Goal: Information Seeking & Learning: Compare options

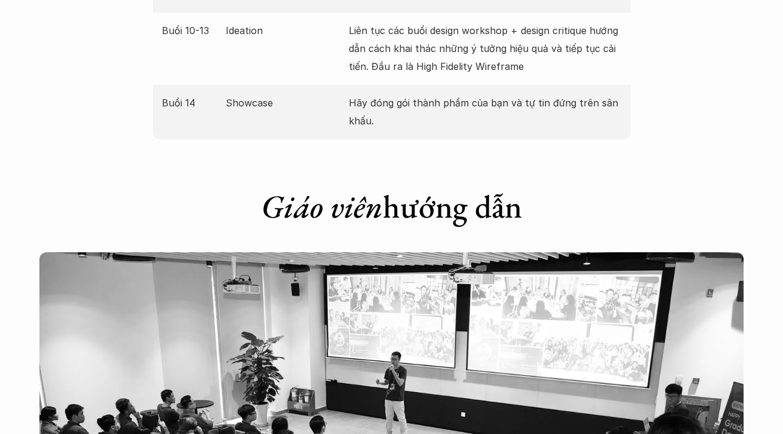
scroll to position [2179, 0]
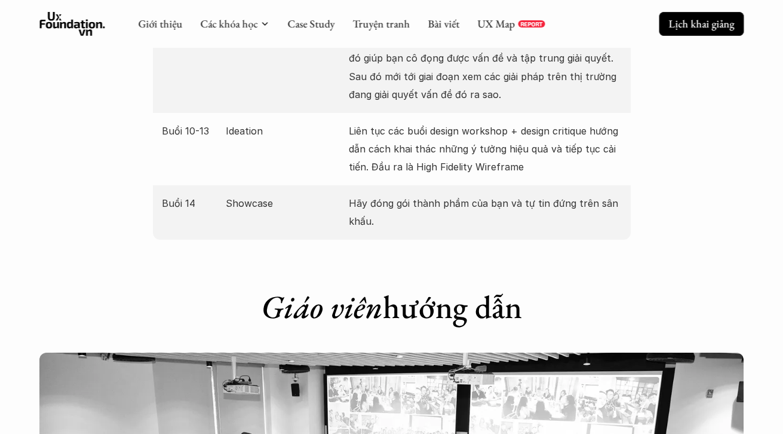
click at [713, 19] on p "Lịch khai giảng" at bounding box center [702, 24] width 66 height 14
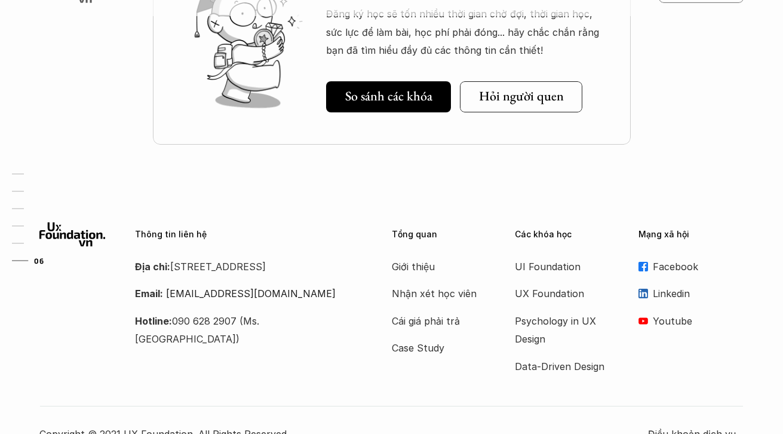
scroll to position [4073, 0]
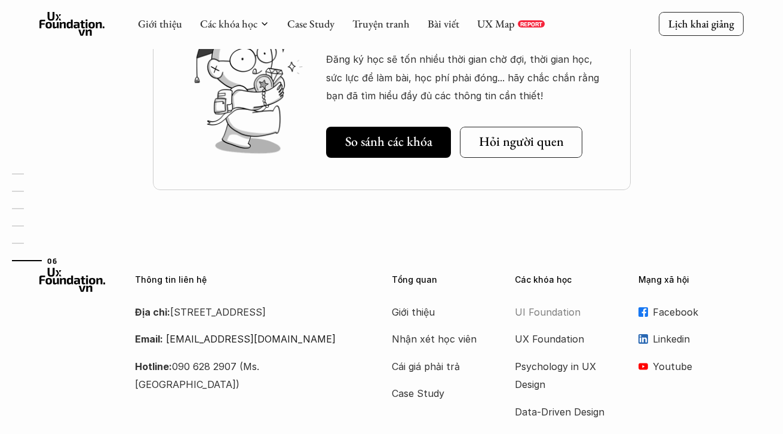
click at [518, 308] on p "UI Foundation" at bounding box center [563, 312] width 96 height 18
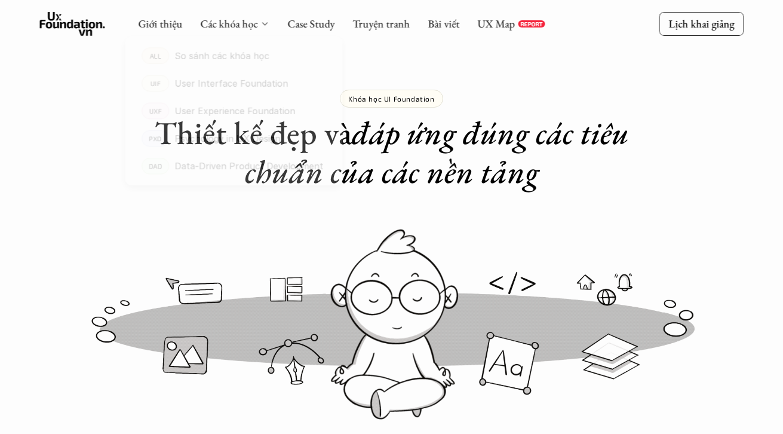
click at [262, 23] on icon at bounding box center [265, 24] width 10 height 10
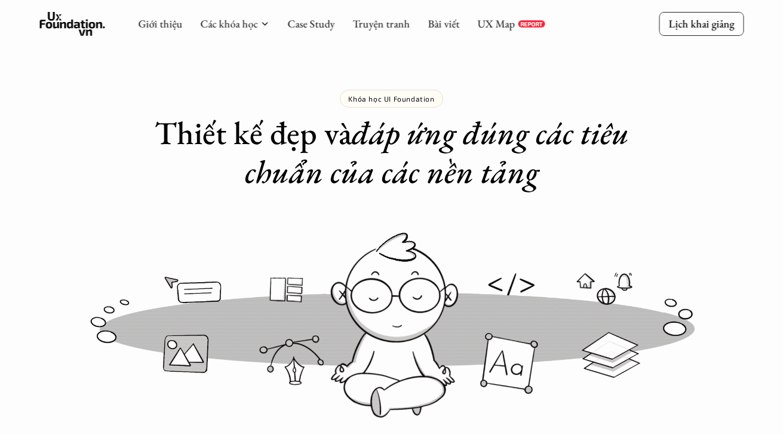
click at [68, 27] on use at bounding box center [72, 24] width 66 height 24
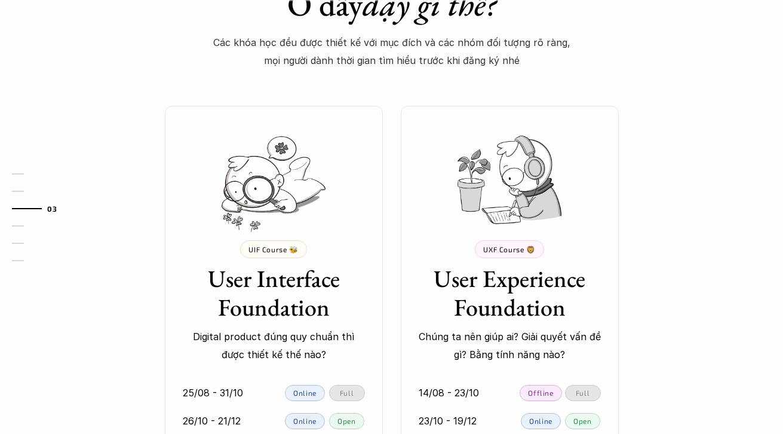
scroll to position [1013, 0]
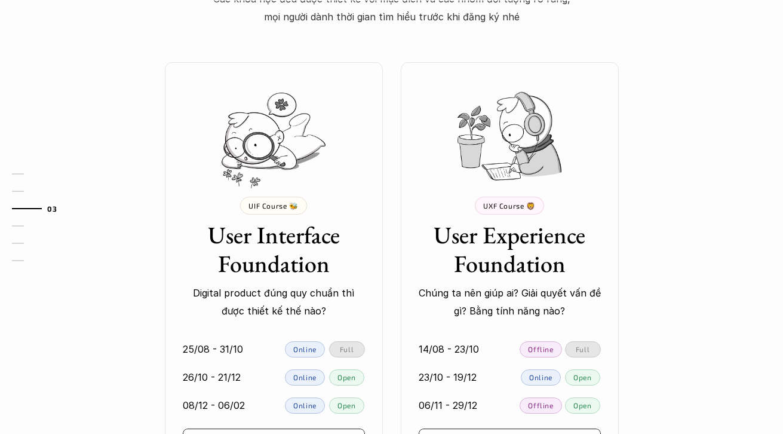
click at [291, 203] on p "UIF Course 🐝" at bounding box center [274, 205] width 50 height 8
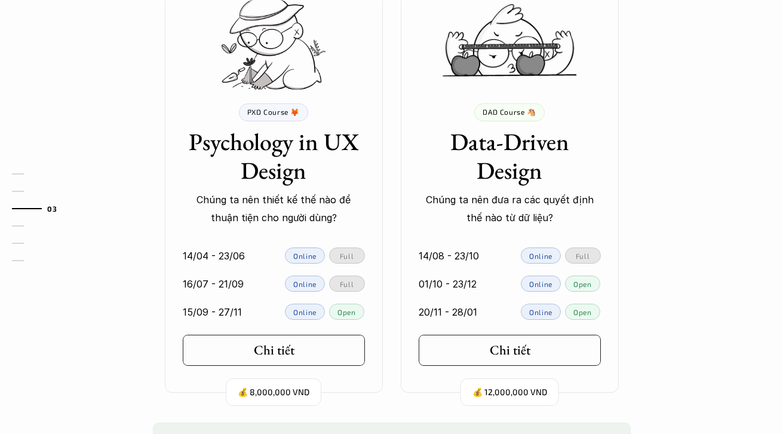
scroll to position [1550, 0]
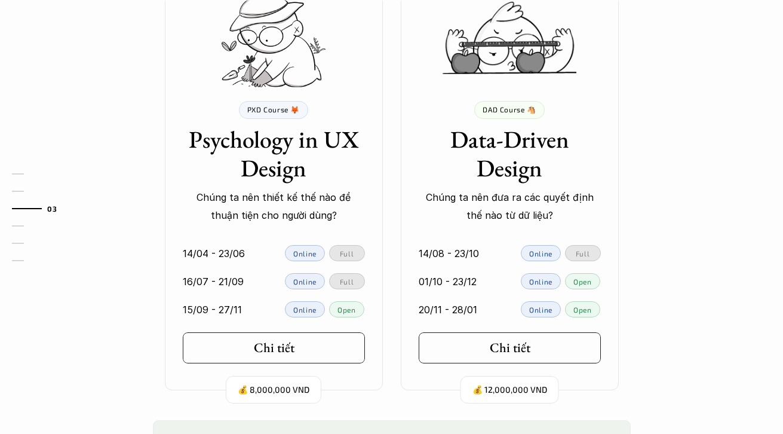
click at [551, 194] on p "Chúng ta nên đưa ra các quyết định thế nào từ dữ liệu?" at bounding box center [510, 206] width 182 height 36
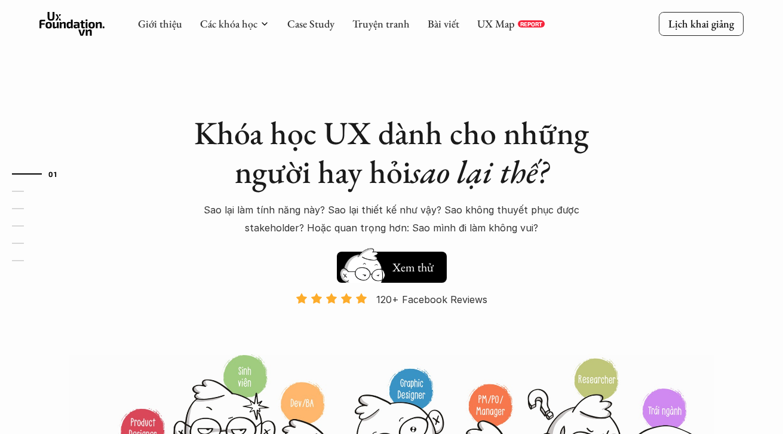
scroll to position [2, 0]
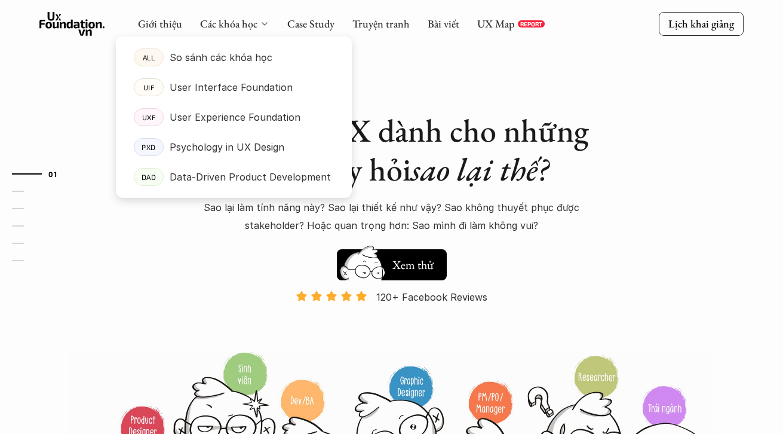
click at [260, 25] on icon at bounding box center [265, 24] width 10 height 10
click at [164, 57] on link "ALL So sánh các khóa học" at bounding box center [234, 57] width 236 height 30
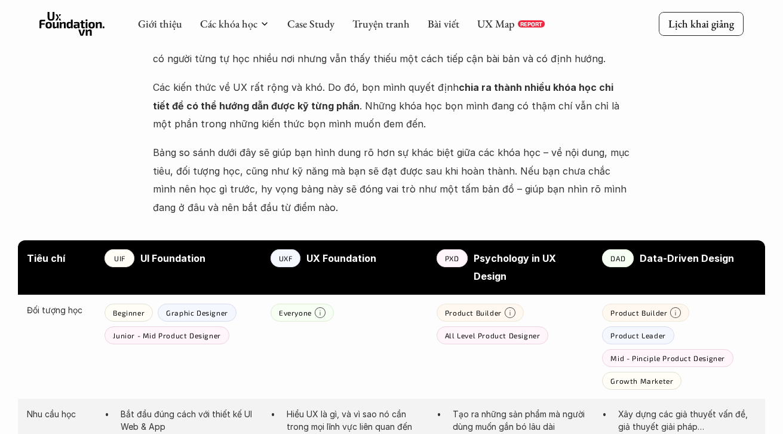
scroll to position [314, 0]
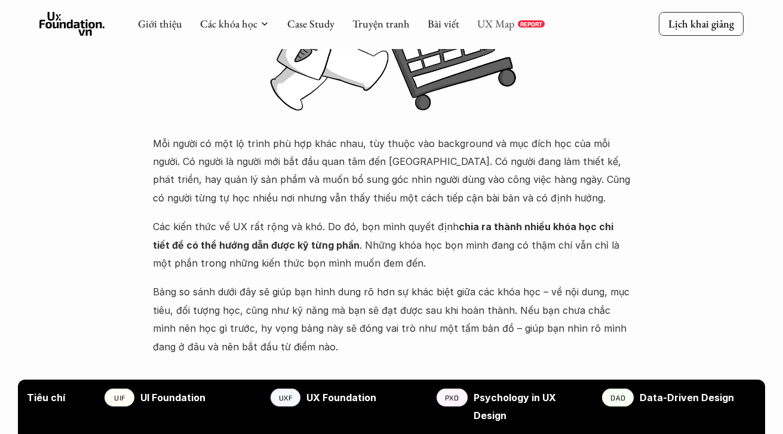
click at [491, 27] on link "UX Map" at bounding box center [496, 24] width 38 height 14
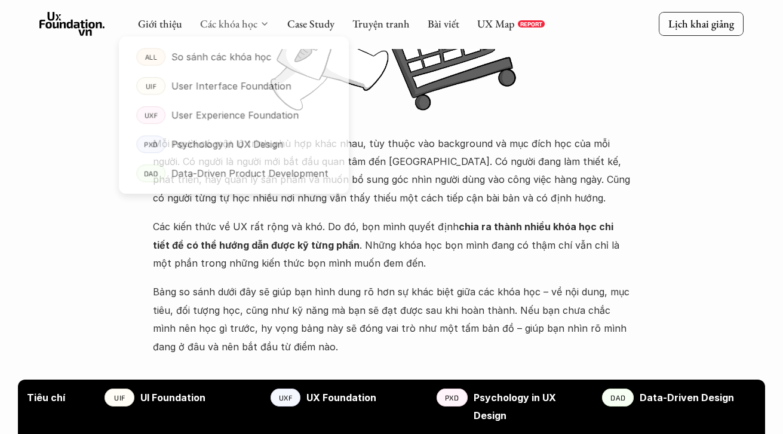
click at [232, 23] on link "Các khóa học" at bounding box center [228, 24] width 57 height 14
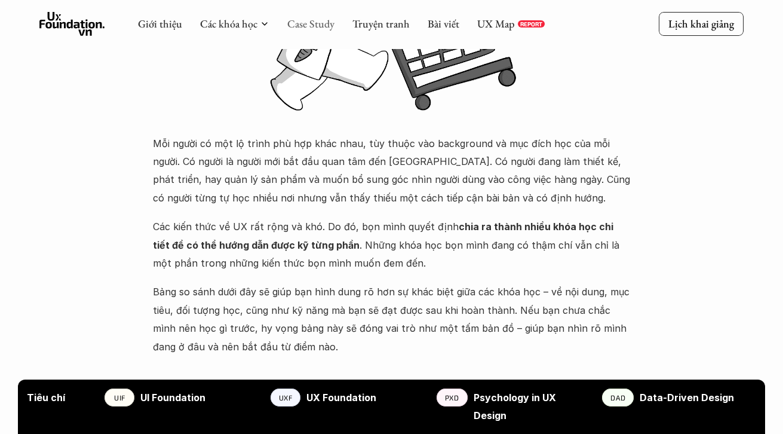
click at [296, 18] on link "Case Study" at bounding box center [310, 24] width 47 height 14
click at [252, 27] on link "Các khóa học" at bounding box center [228, 24] width 57 height 14
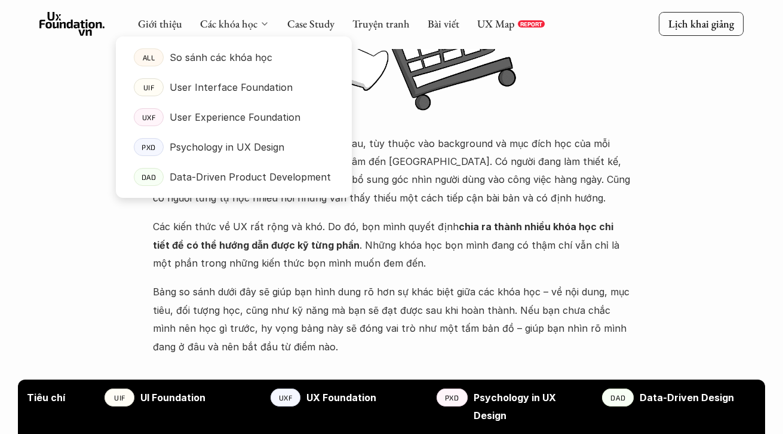
click at [200, 79] on p "User Interface Foundation" at bounding box center [231, 87] width 123 height 18
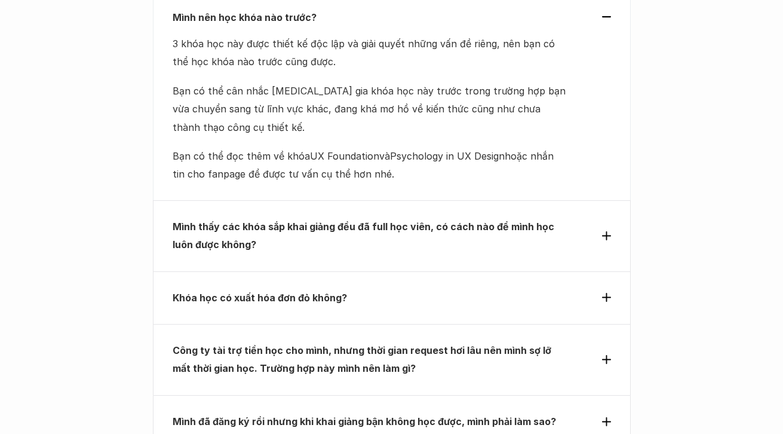
scroll to position [3913, 0]
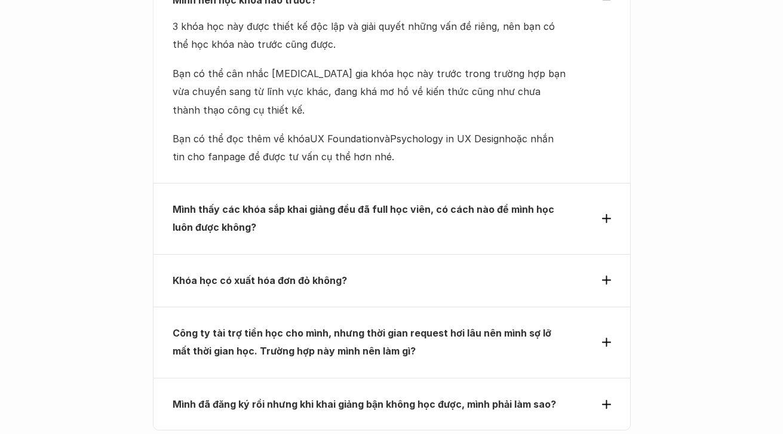
click at [611, 306] on div "Công ty tài trợ tiền học cho mình, nhưng thời gian request hơi lâu nên mình sợ …" at bounding box center [392, 341] width 478 height 71
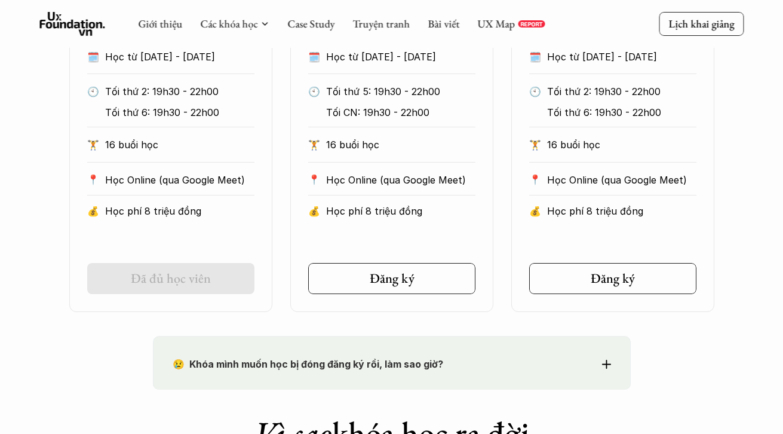
scroll to position [617, 0]
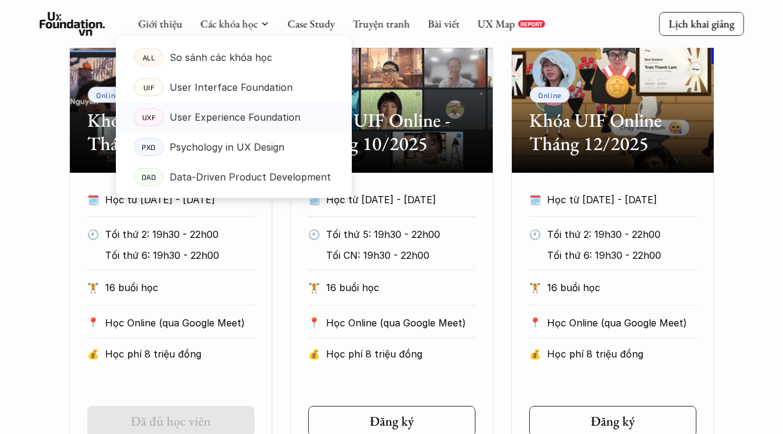
click at [209, 112] on p "User Experience Foundation" at bounding box center [235, 117] width 131 height 18
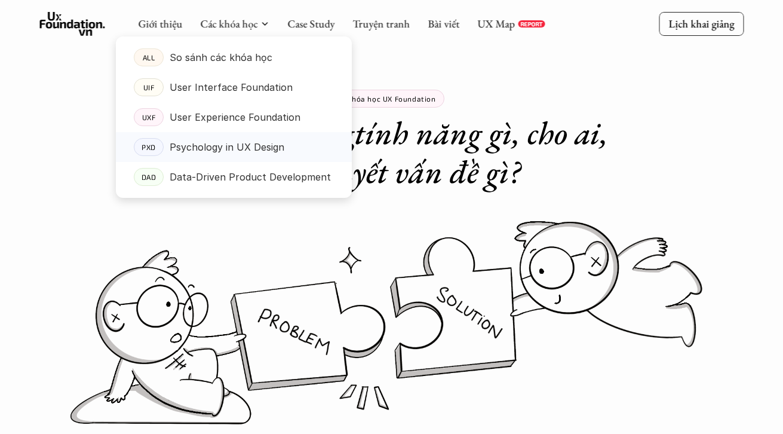
click at [244, 141] on p "Psychology in UX Design" at bounding box center [227, 147] width 115 height 18
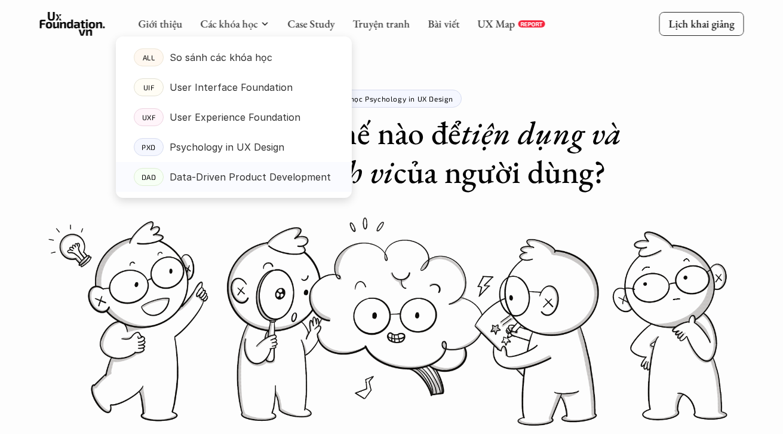
click at [184, 181] on p "Data-Driven Product Development" at bounding box center [250, 177] width 161 height 18
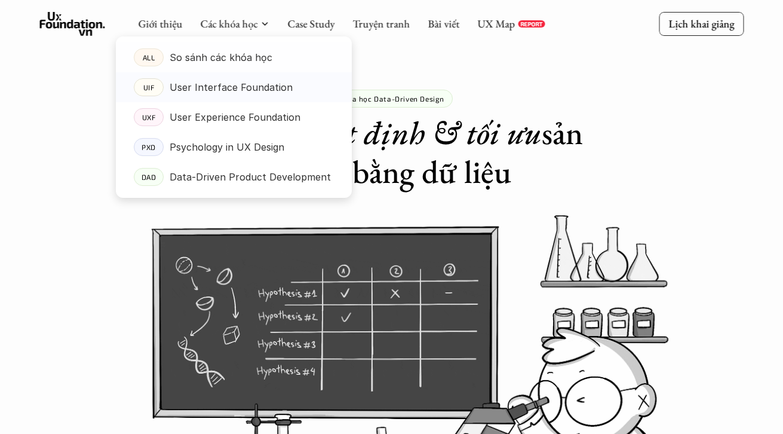
click at [217, 79] on p "User Interface Foundation" at bounding box center [231, 87] width 123 height 18
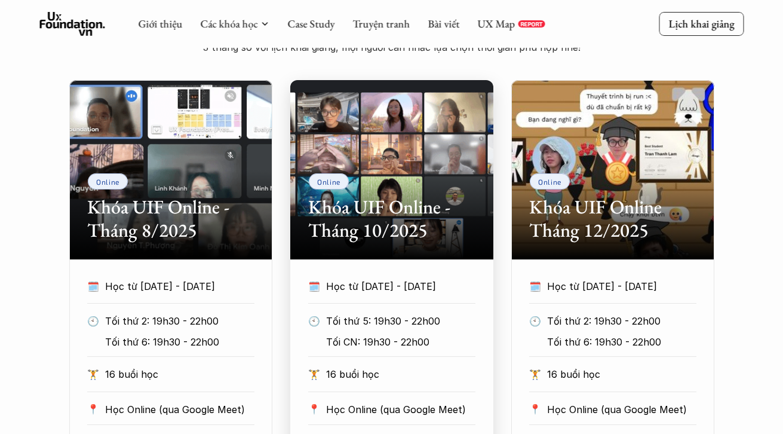
scroll to position [350, 0]
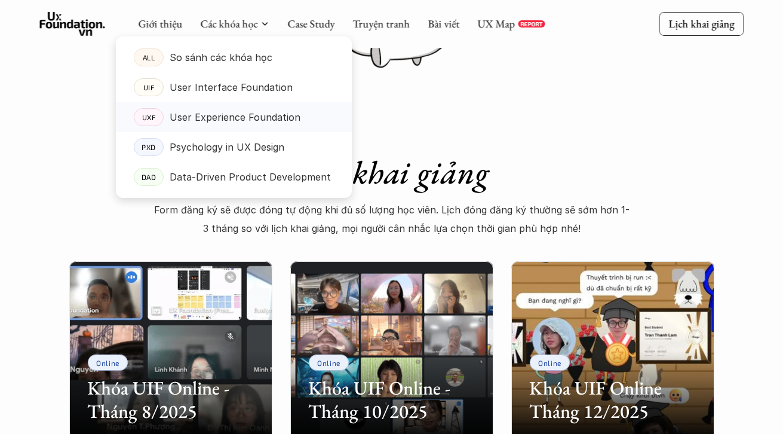
click at [258, 114] on p "User Experience Foundation" at bounding box center [235, 117] width 131 height 18
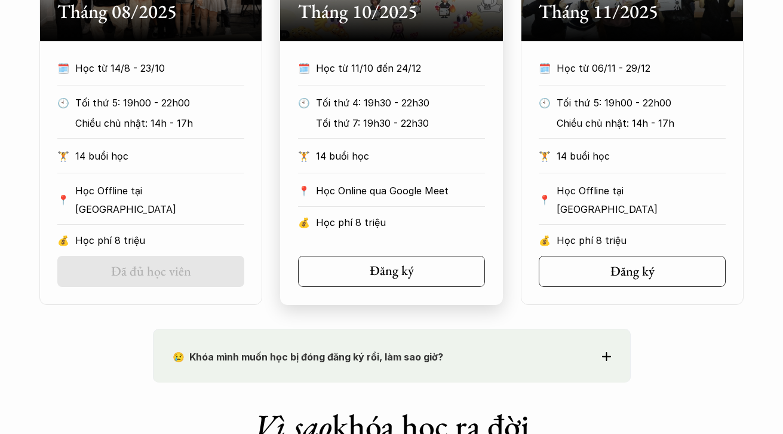
scroll to position [489, 0]
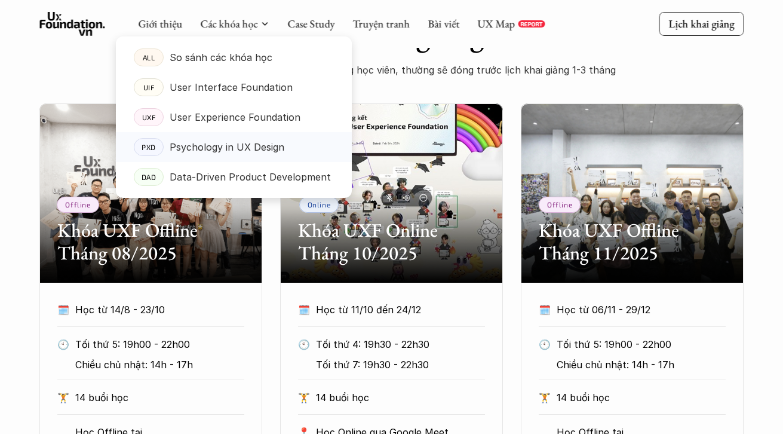
click at [268, 143] on p "Psychology in UX Design" at bounding box center [227, 147] width 115 height 18
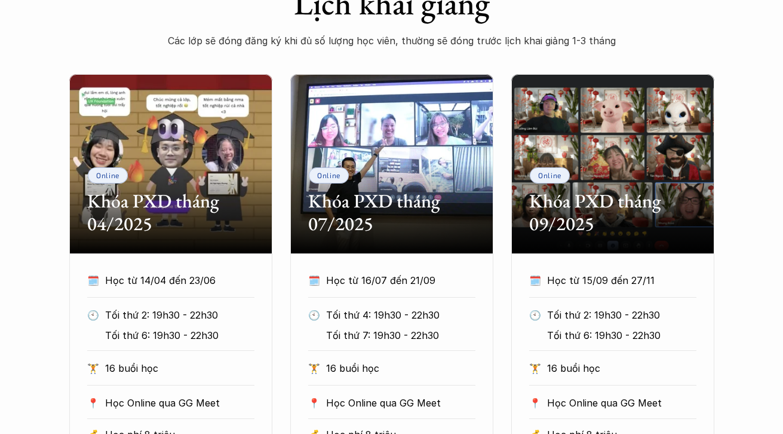
scroll to position [595, 0]
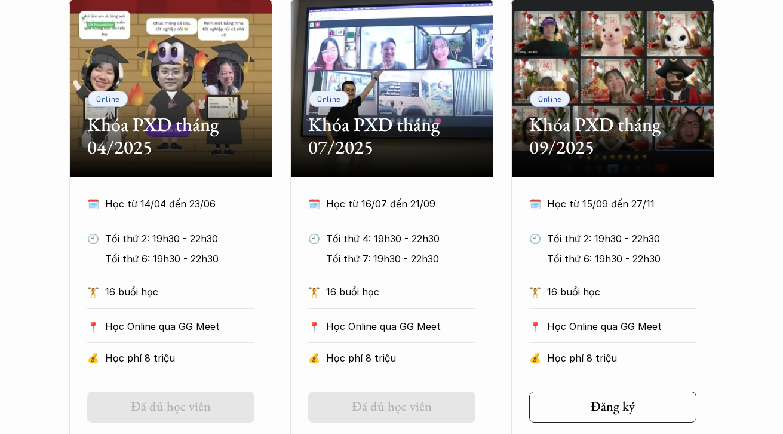
click at [428, 203] on p "Học từ 16/07 đến 21/09" at bounding box center [400, 204] width 149 height 18
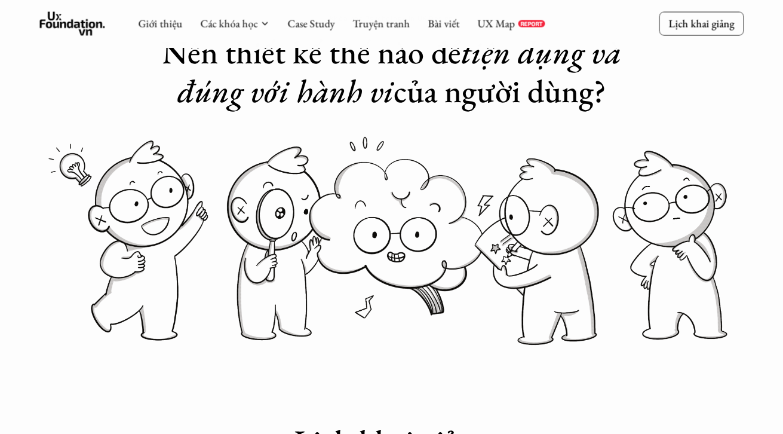
scroll to position [0, 0]
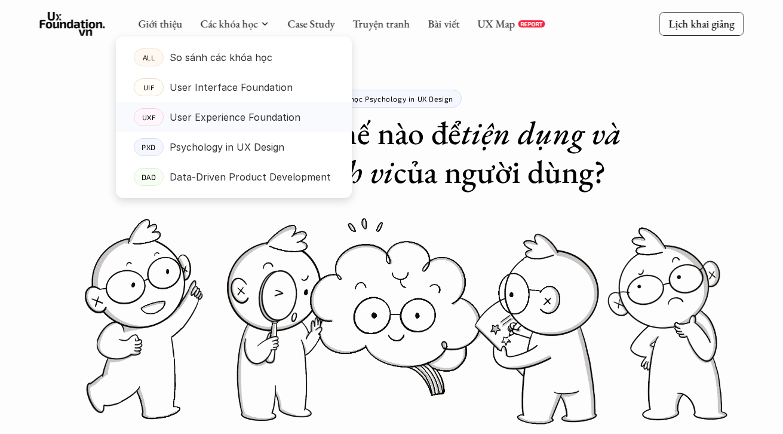
click at [234, 123] on p "User Experience Foundation" at bounding box center [235, 117] width 131 height 18
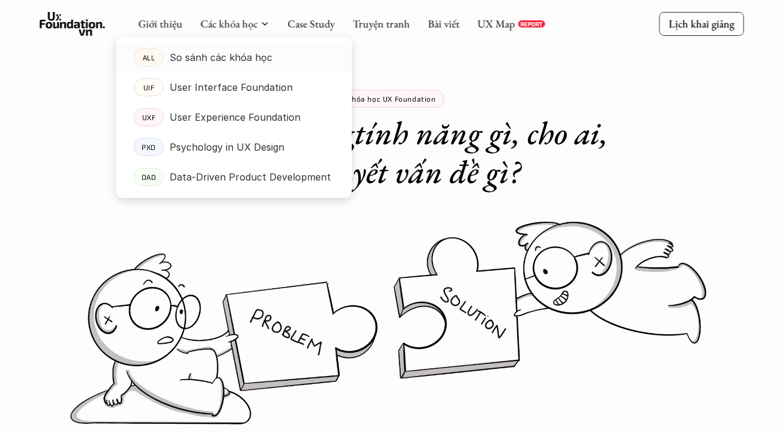
click at [240, 46] on link "ALL So sánh các khóa học" at bounding box center [234, 57] width 236 height 30
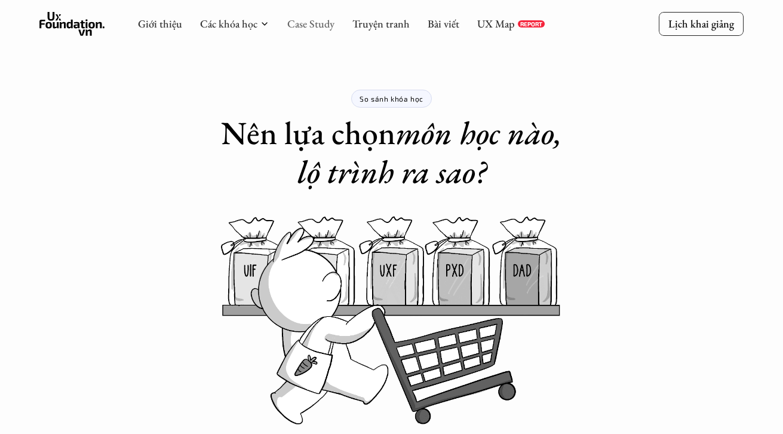
click at [299, 23] on link "Case Study" at bounding box center [310, 24] width 47 height 14
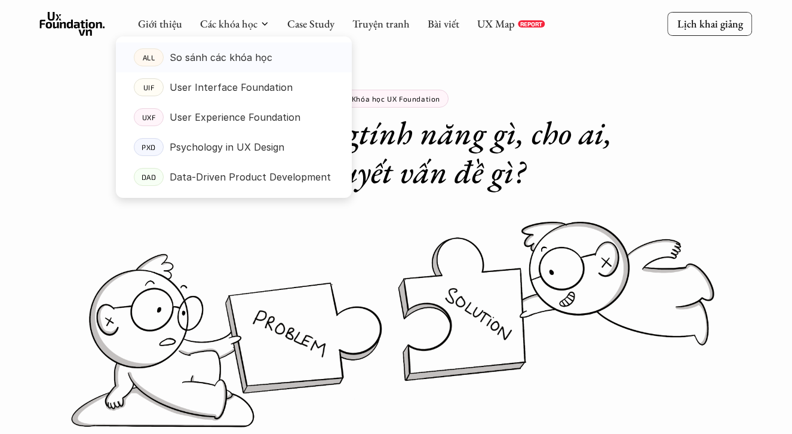
click at [233, 62] on p "So sánh các khóa học" at bounding box center [221, 57] width 103 height 18
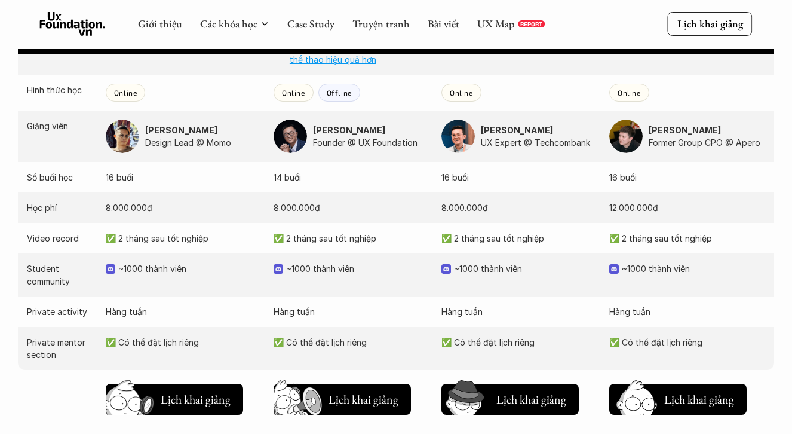
scroll to position [1209, 0]
click at [252, 269] on p "~1000 thành viên" at bounding box center [189, 268] width 143 height 13
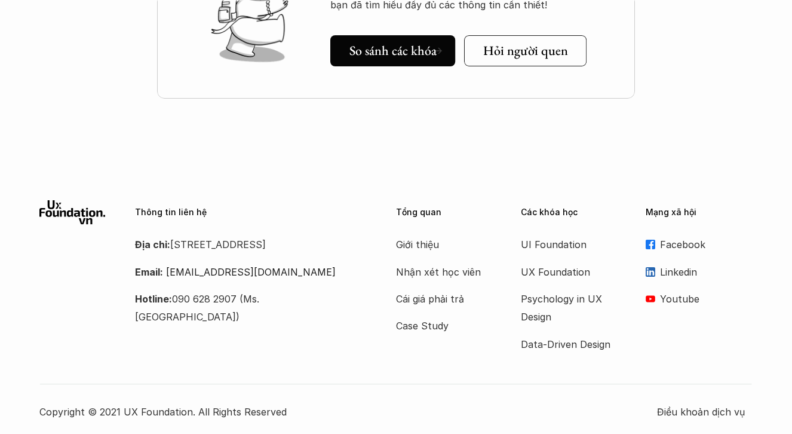
scroll to position [1797, 0]
